Goal: Complete application form

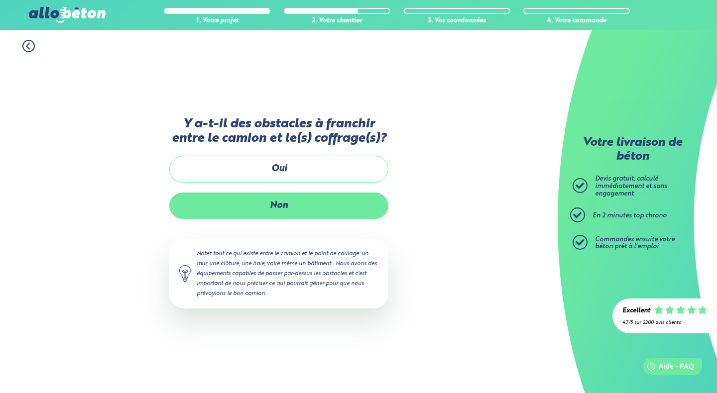
click at [285, 204] on label "Non" at bounding box center [278, 206] width 219 height 26
click at [0, 0] on input "Non" at bounding box center [0, 0] width 0 height 0
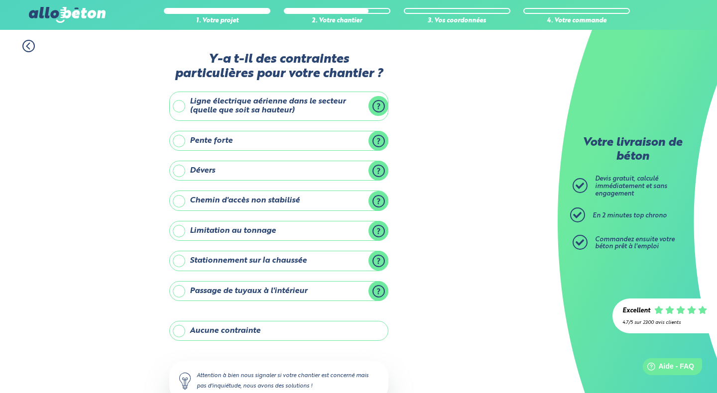
click at [227, 329] on label "Aucune contrainte" at bounding box center [278, 331] width 219 height 20
click at [0, 0] on input "Aucune contrainte" at bounding box center [0, 0] width 0 height 0
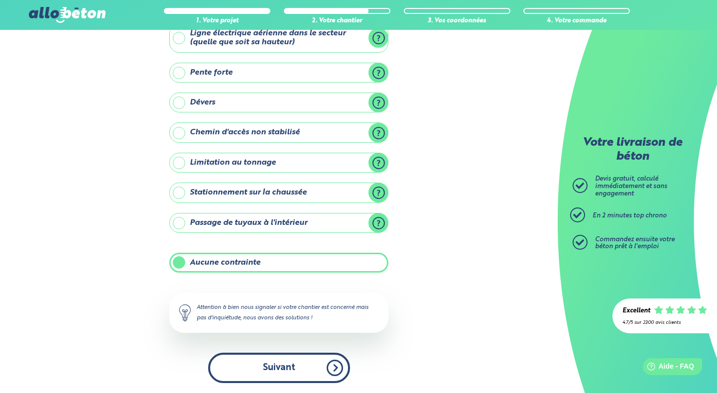
click at [267, 370] on button "Suivant" at bounding box center [279, 368] width 142 height 30
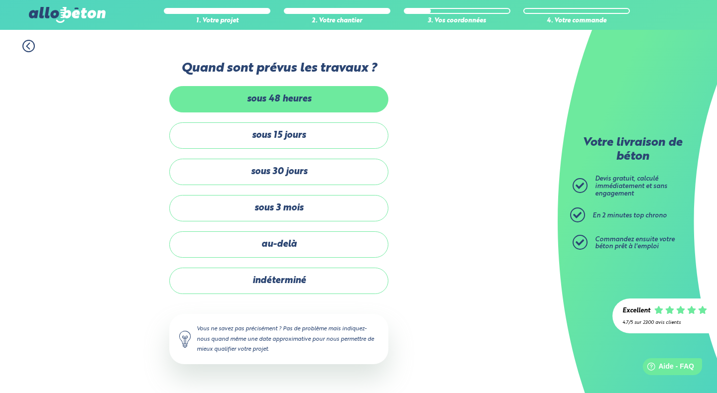
click at [326, 107] on label "sous 48 heures" at bounding box center [278, 99] width 219 height 26
click at [0, 0] on input "sous 48 heures" at bounding box center [0, 0] width 0 height 0
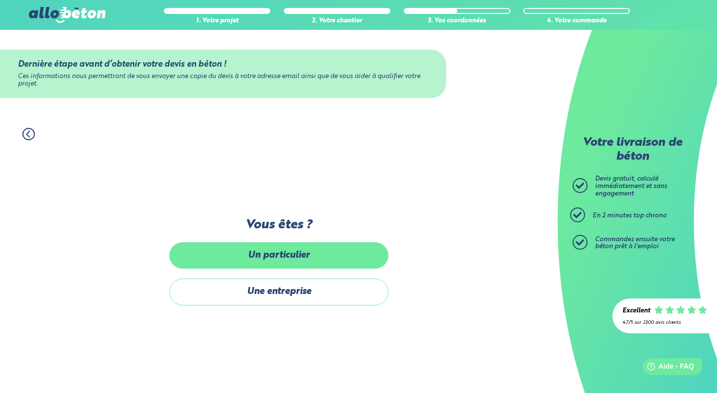
click at [319, 253] on label "Un particulier" at bounding box center [278, 255] width 219 height 26
click at [0, 0] on input "Un particulier" at bounding box center [0, 0] width 0 height 0
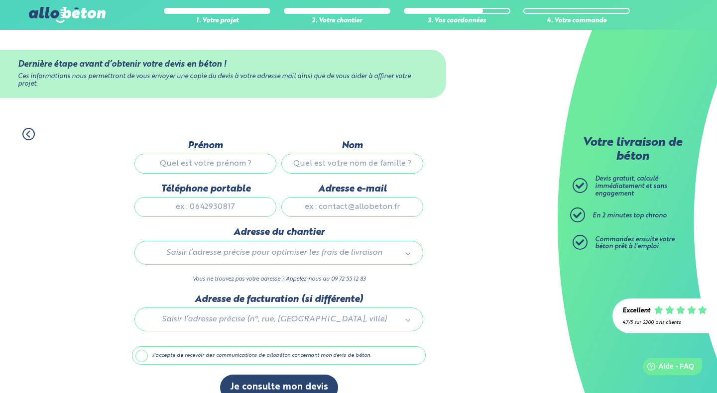
click at [224, 164] on input "Prénom" at bounding box center [205, 164] width 142 height 20
type input "[PERSON_NAME]"
type input "Juhel"
type input "[EMAIL_ADDRESS][DOMAIN_NAME]"
type input "[STREET_ADDRESS][PERSON_NAME]"
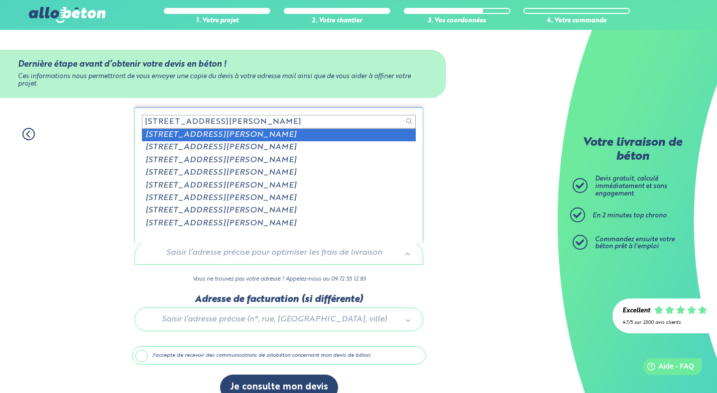
click at [272, 121] on input "[STREET_ADDRESS][PERSON_NAME]" at bounding box center [279, 122] width 274 height 14
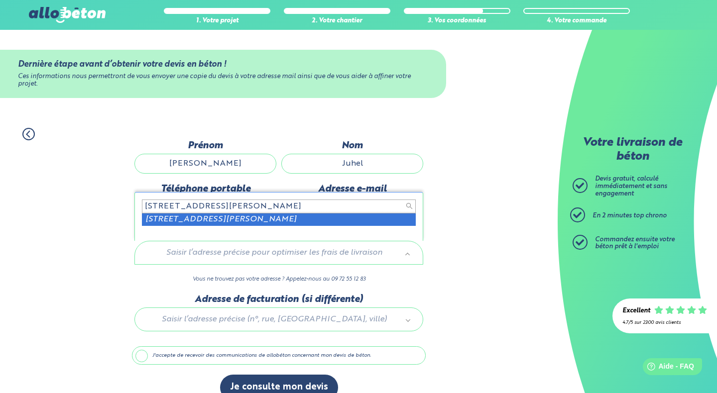
type input "[STREET_ADDRESS][PERSON_NAME]"
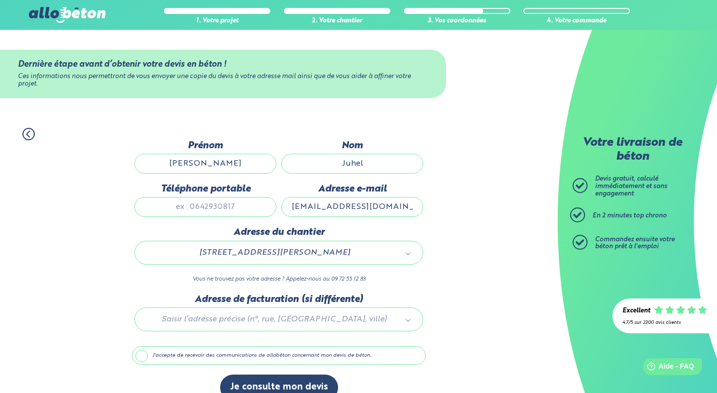
click at [180, 353] on label "J'accepte de recevoir des communications de allobéton concernant mon devis de b…" at bounding box center [279, 355] width 294 height 19
click at [0, 0] on input "J'accepte de recevoir des communications de allobéton concernant mon devis de b…" at bounding box center [0, 0] width 0 height 0
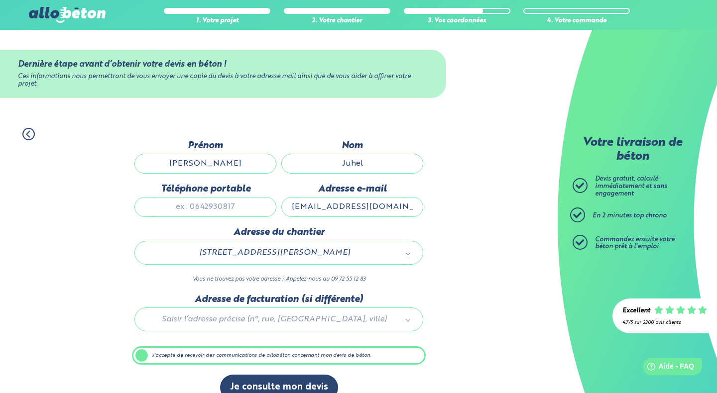
click at [267, 355] on label "J'accepte de recevoir des communications de allobéton concernant mon devis de b…" at bounding box center [279, 355] width 294 height 19
click at [0, 0] on input "J'accepte de recevoir des communications de allobéton concernant mon devis de b…" at bounding box center [0, 0] width 0 height 0
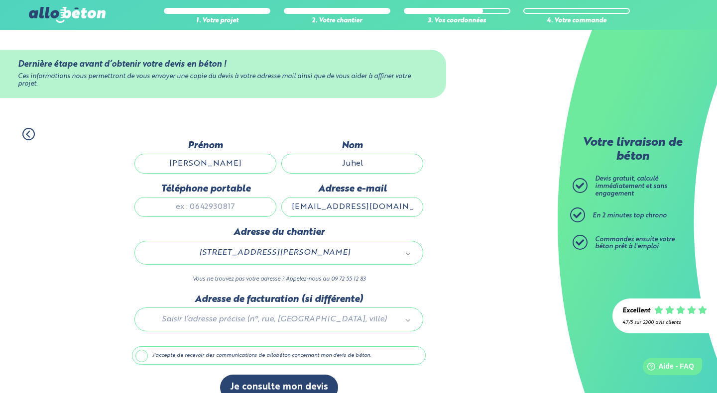
click at [219, 210] on input "Téléphone portable" at bounding box center [205, 207] width 142 height 20
type input "0648386712"
type input "[STREET_ADDRESS][PERSON_NAME]"
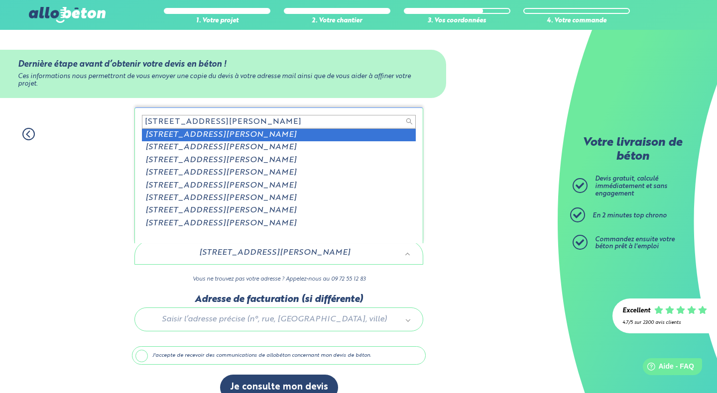
click at [284, 119] on input "[STREET_ADDRESS][PERSON_NAME]" at bounding box center [279, 122] width 274 height 14
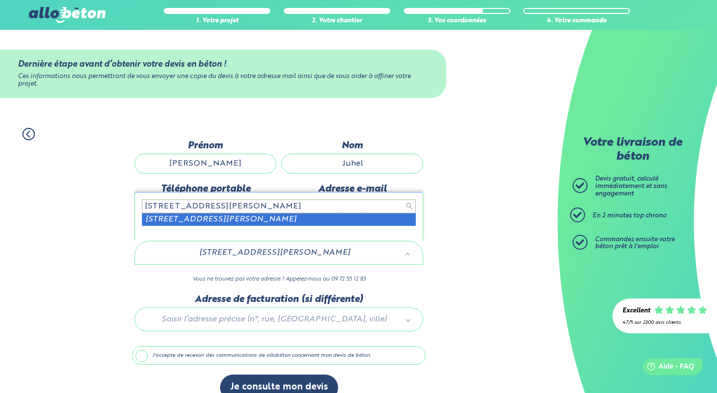
type input "[STREET_ADDRESS][PERSON_NAME]"
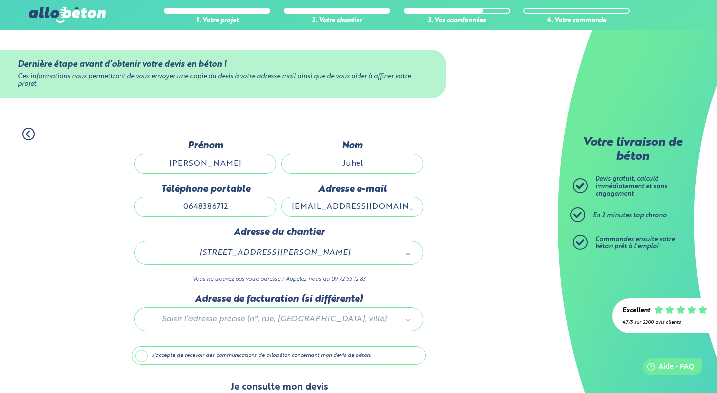
click at [279, 387] on button "Je consulte mon devis" at bounding box center [279, 387] width 118 height 25
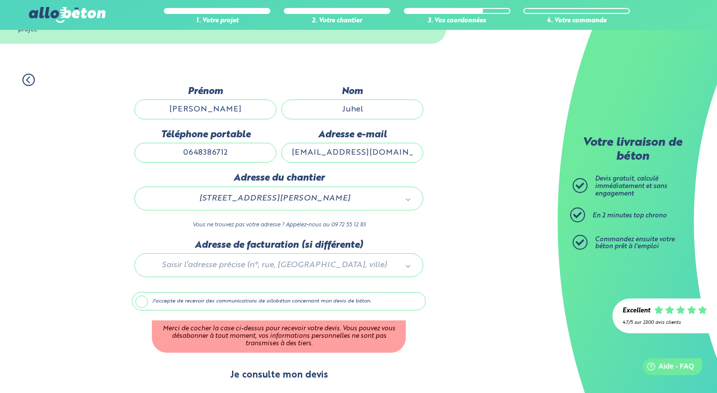
scroll to position [59, 0]
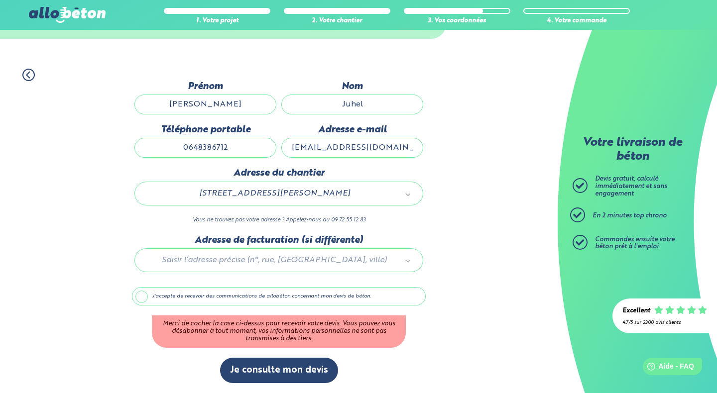
click at [139, 295] on label "J'accepte de recevoir des communications de allobéton concernant mon devis de b…" at bounding box center [279, 296] width 294 height 19
click at [0, 0] on input "J'accepte de recevoir des communications de allobéton concernant mon devis de b…" at bounding box center [0, 0] width 0 height 0
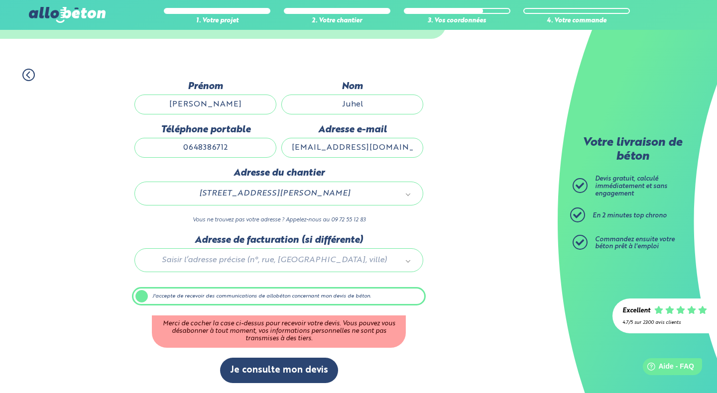
scroll to position [17, 0]
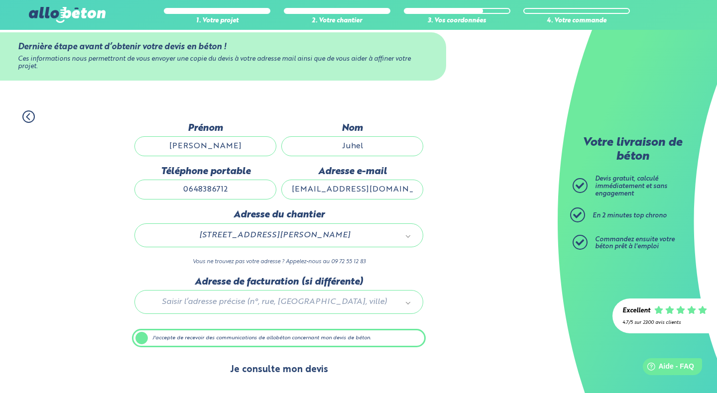
click at [274, 364] on button "Je consulte mon devis" at bounding box center [279, 369] width 118 height 25
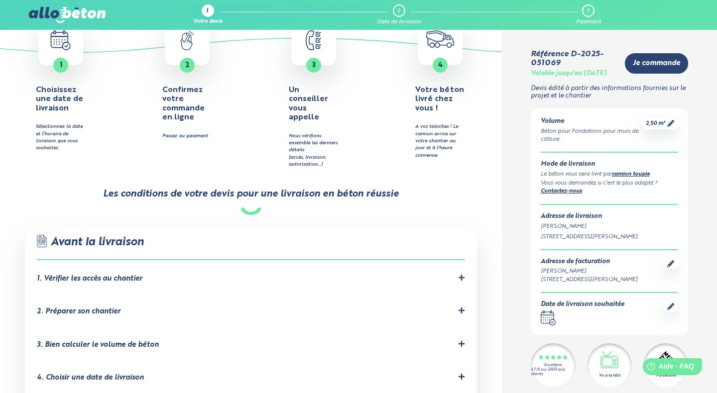
scroll to position [438, 0]
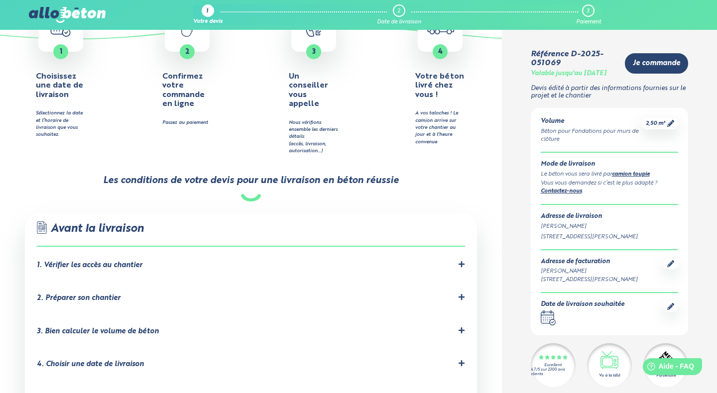
click at [460, 261] on icon at bounding box center [461, 264] width 7 height 7
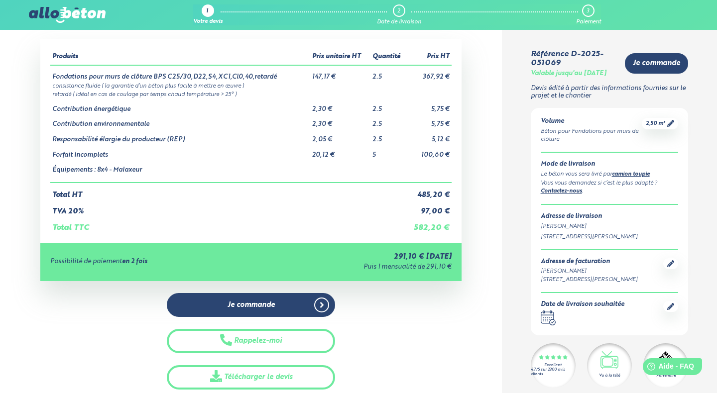
scroll to position [0, 0]
